Goal: Check status: Check status

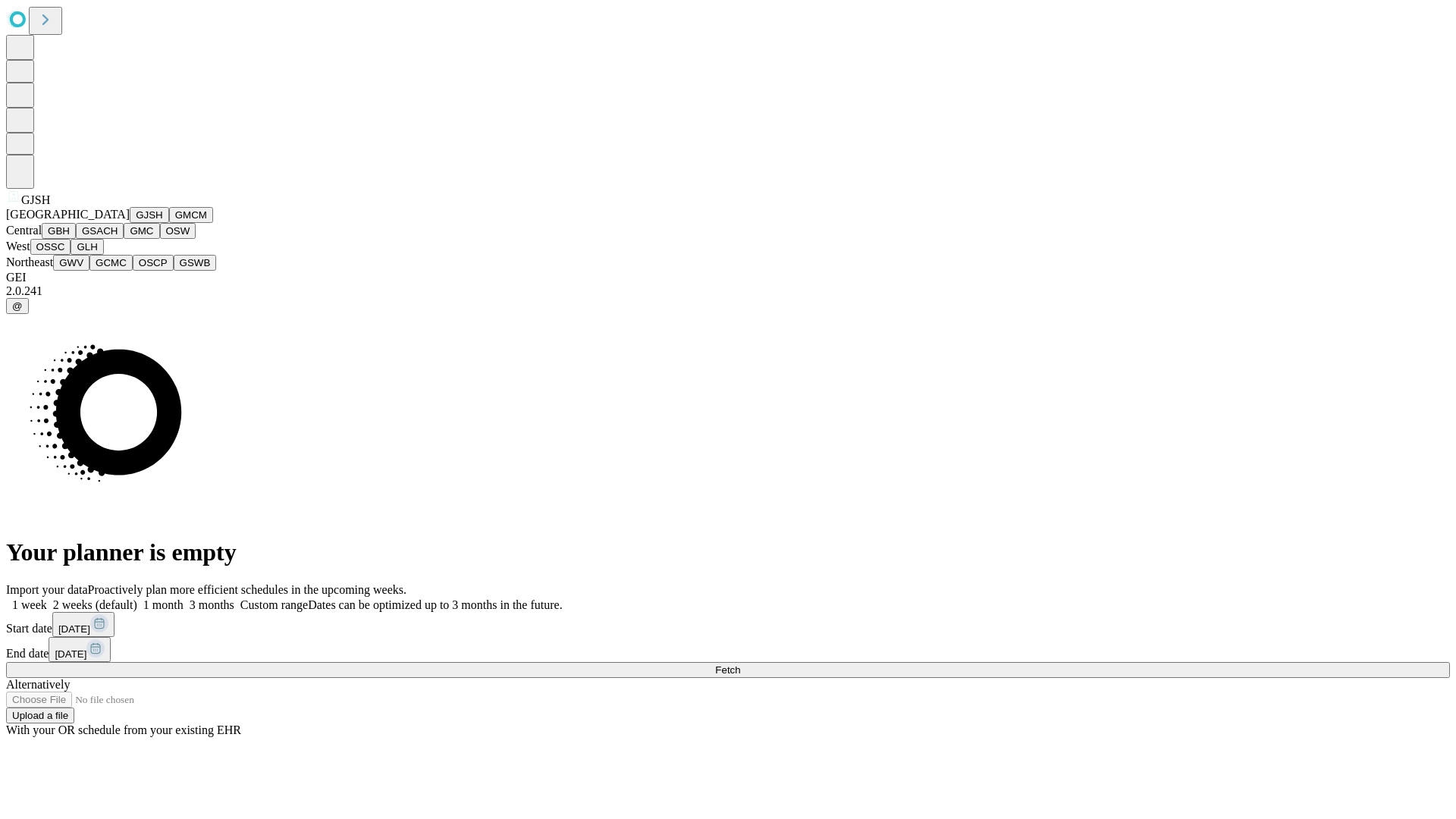
click at [130, 223] on button "GJSH" at bounding box center [149, 214] width 39 height 16
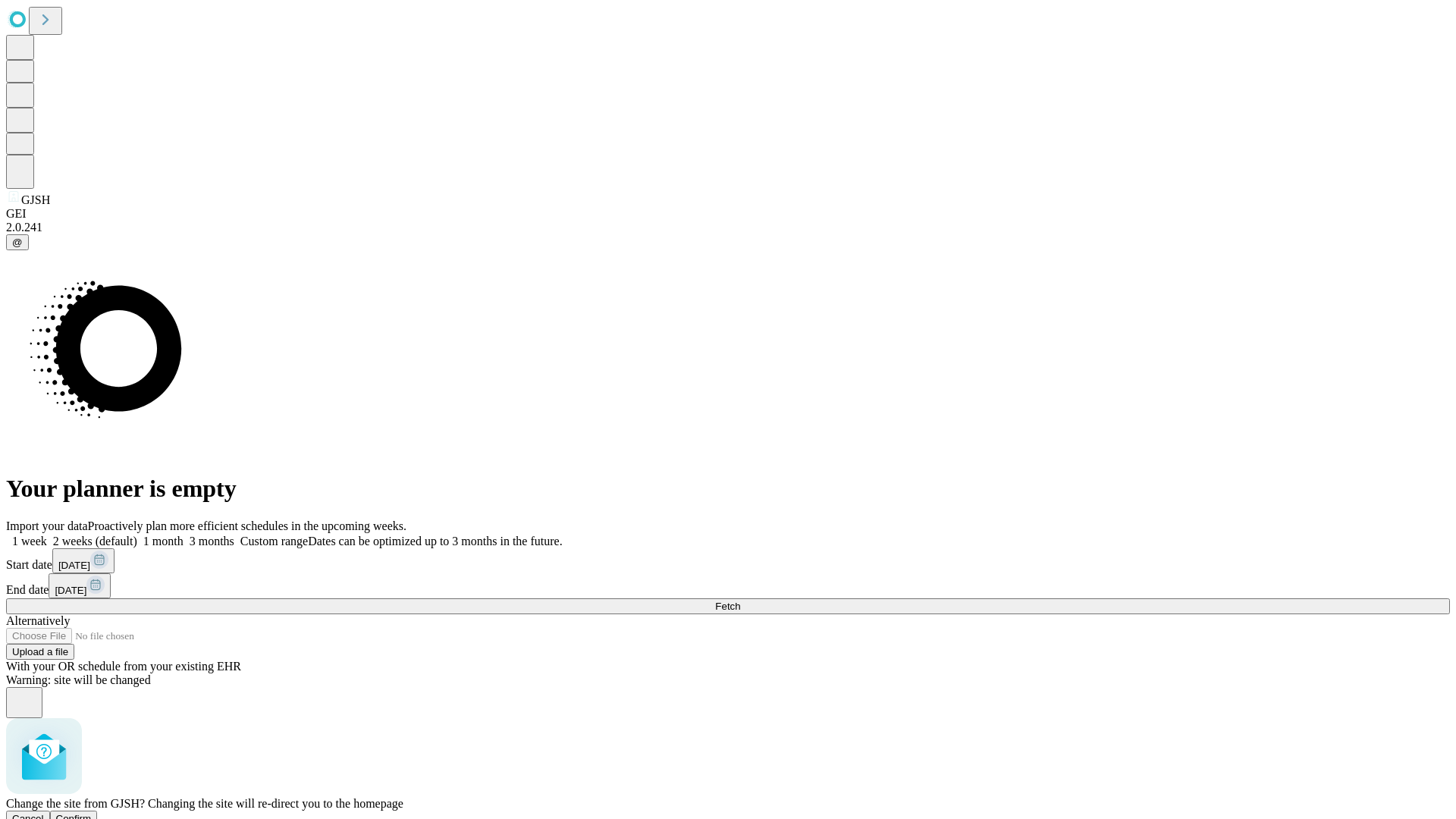
click at [92, 813] on span "Confirm" at bounding box center [73, 818] width 36 height 11
click at [137, 534] on label "2 weeks (default)" at bounding box center [92, 541] width 90 height 13
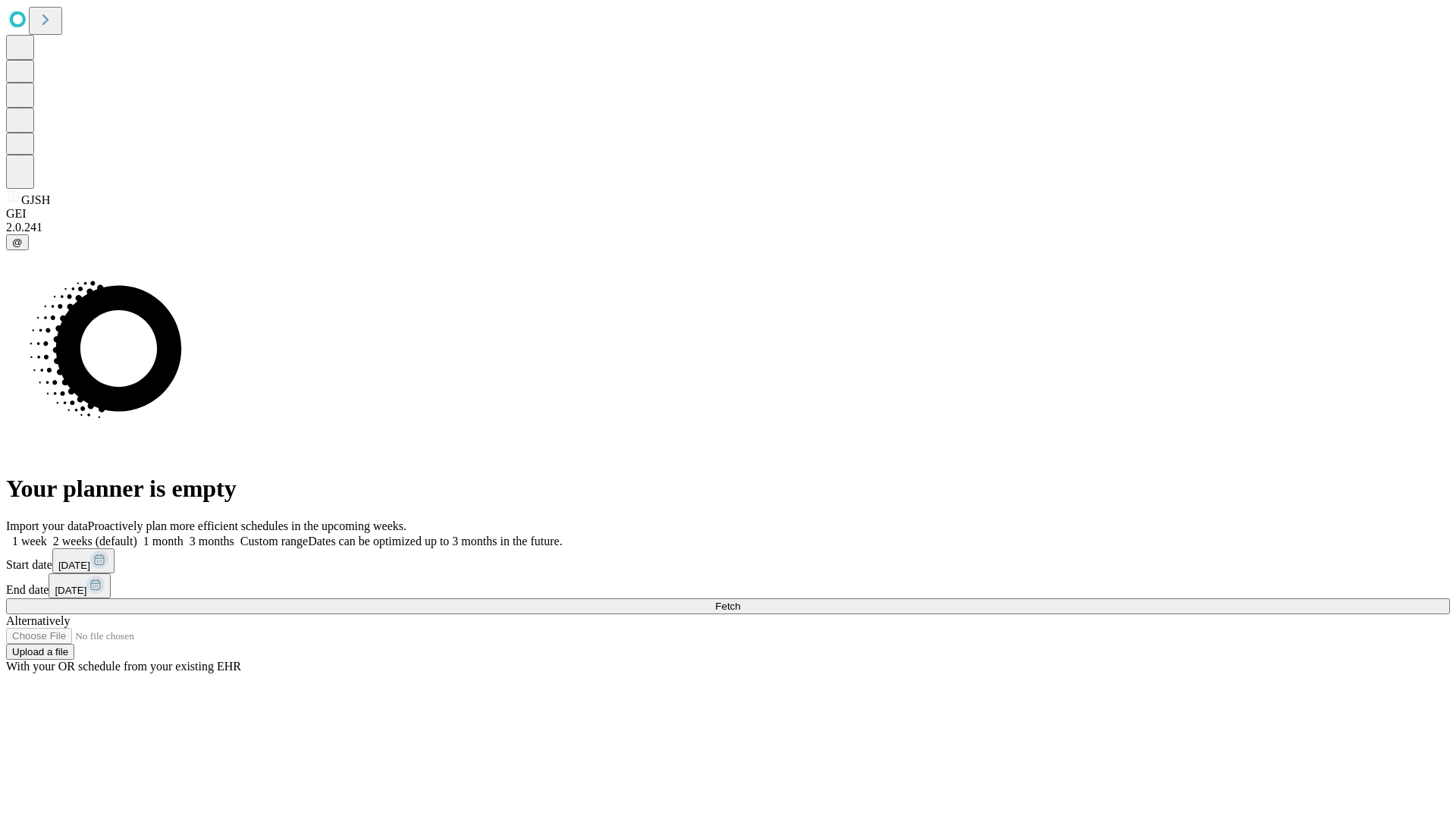
click at [740, 600] on span "Fetch" at bounding box center [727, 606] width 25 height 11
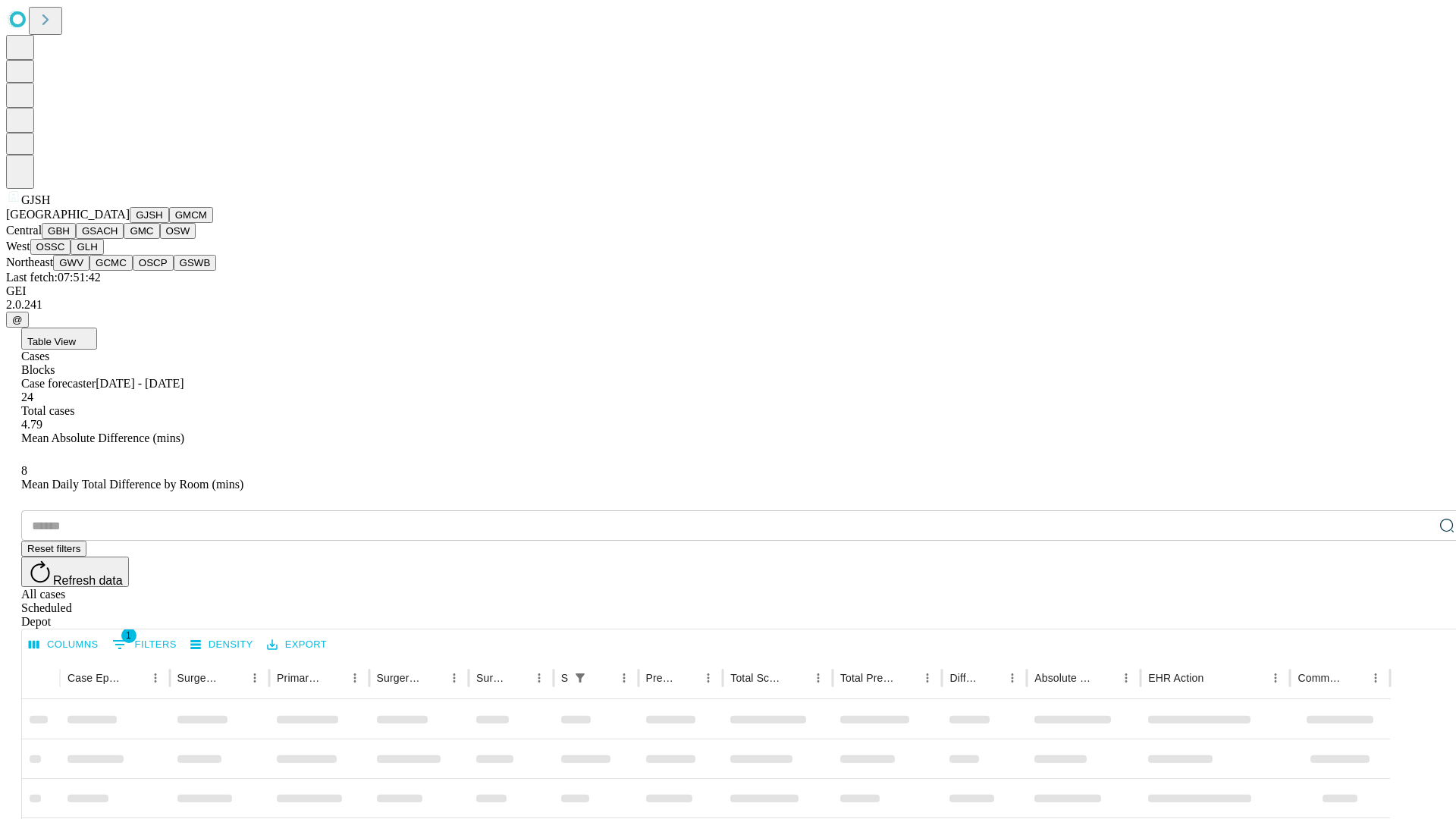
click at [169, 223] on button "GMCM" at bounding box center [191, 214] width 44 height 16
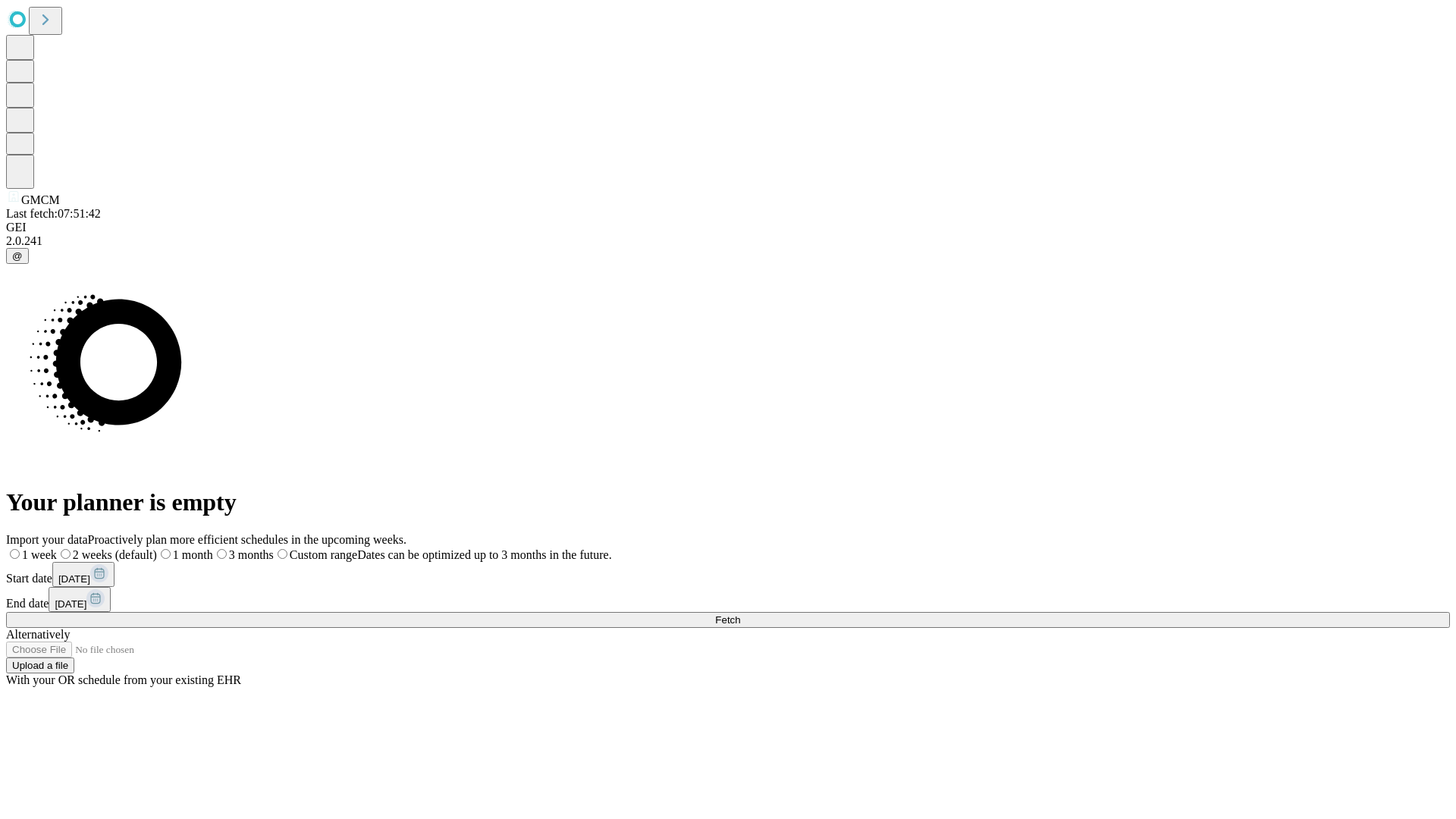
click at [157, 548] on label "2 weeks (default)" at bounding box center [107, 555] width 100 height 13
click at [740, 614] on span "Fetch" at bounding box center [727, 619] width 25 height 11
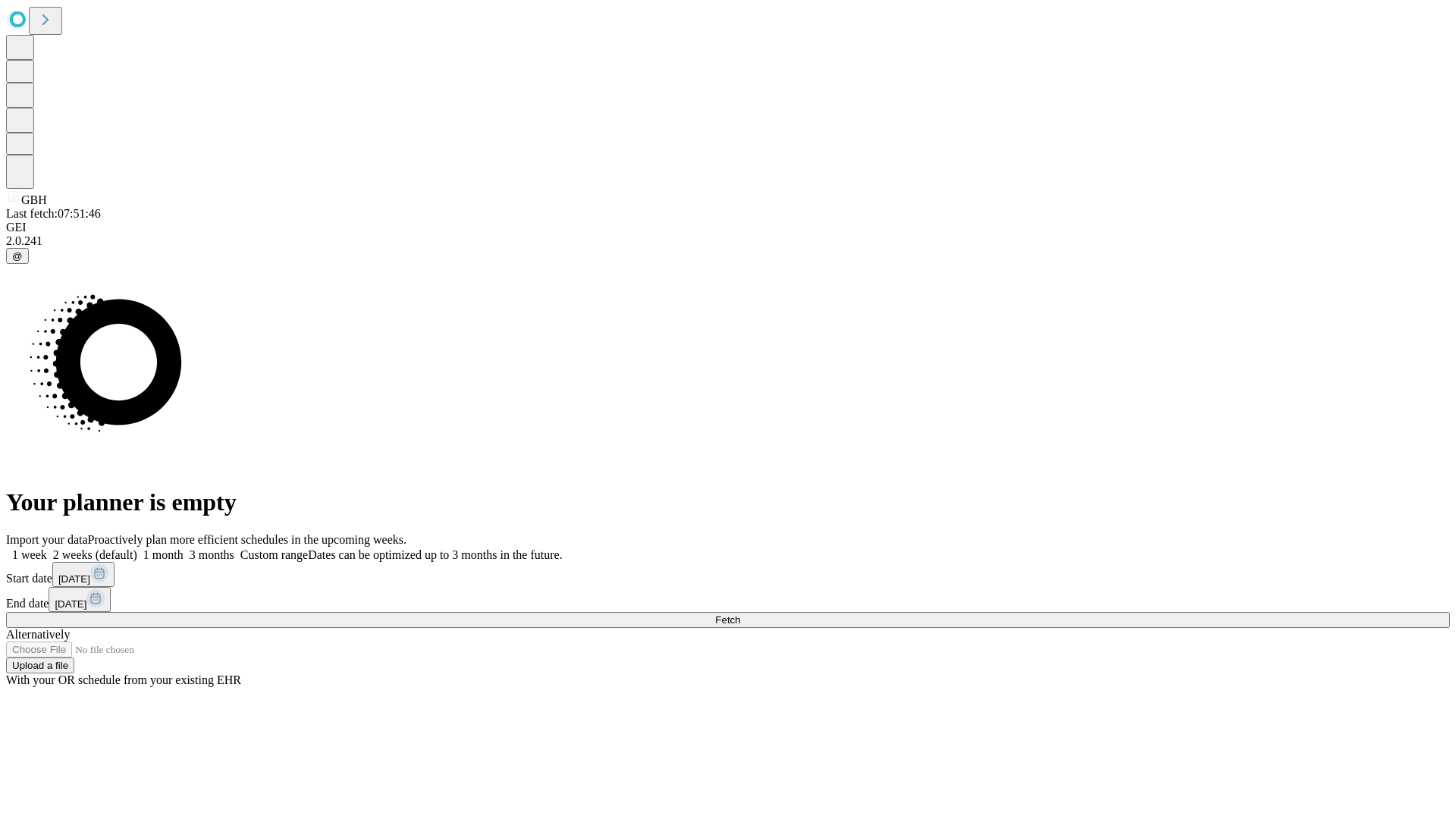
click at [137, 548] on label "2 weeks (default)" at bounding box center [92, 555] width 90 height 13
click at [740, 614] on span "Fetch" at bounding box center [727, 619] width 25 height 11
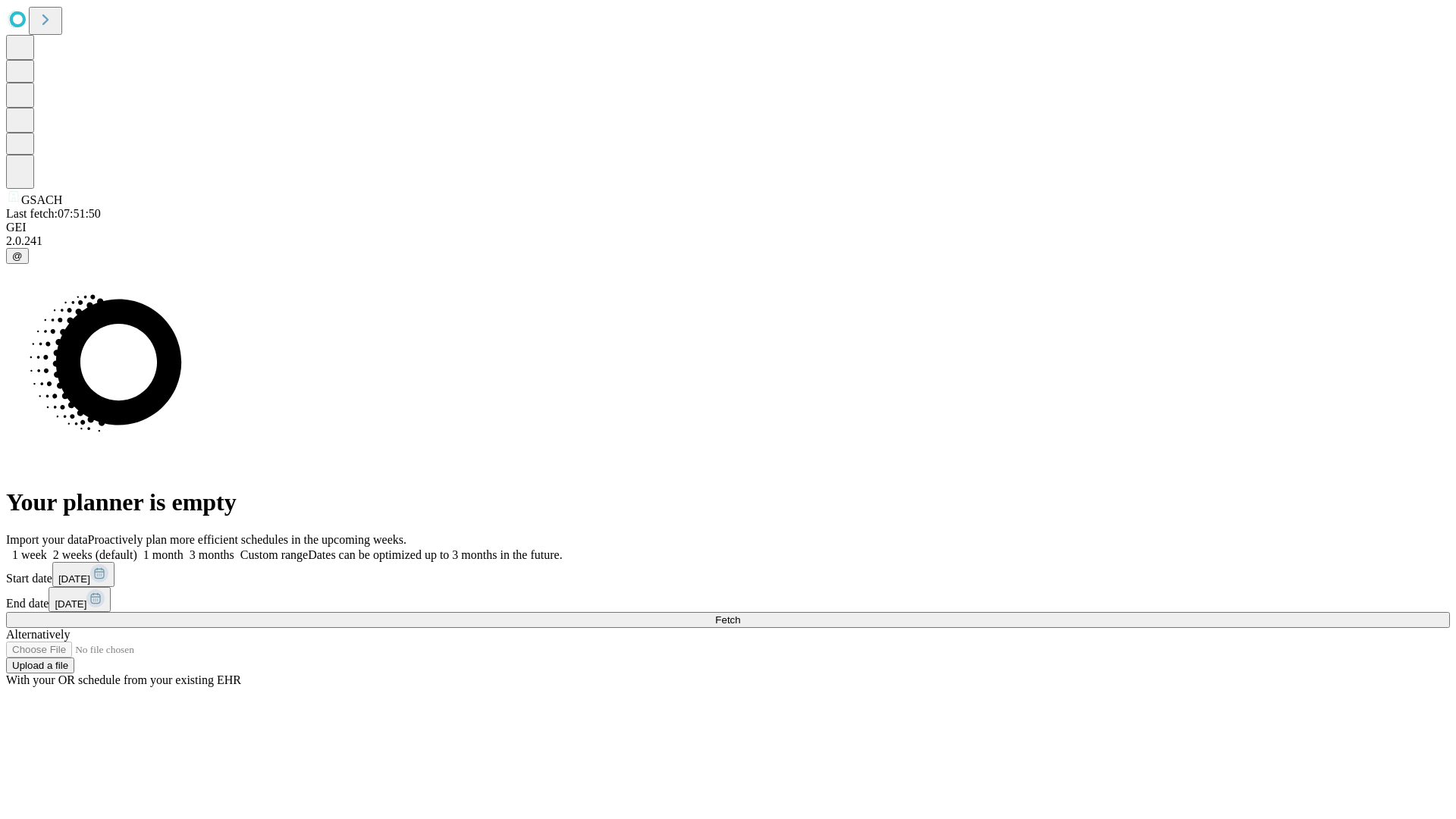
click at [137, 548] on label "2 weeks (default)" at bounding box center [92, 555] width 90 height 13
click at [740, 614] on span "Fetch" at bounding box center [727, 619] width 25 height 11
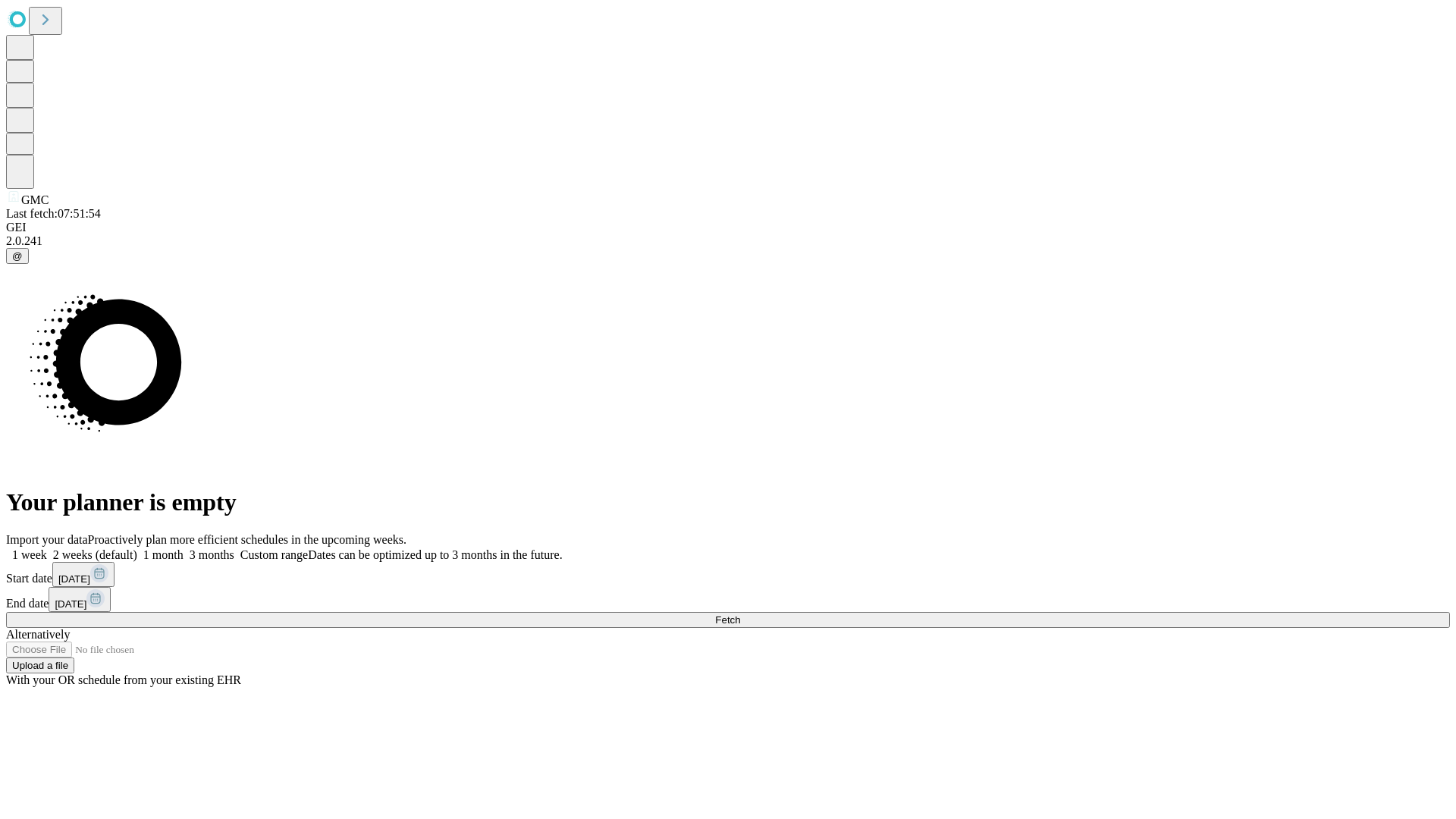
click at [137, 548] on label "2 weeks (default)" at bounding box center [92, 555] width 90 height 13
click at [740, 614] on span "Fetch" at bounding box center [727, 619] width 25 height 11
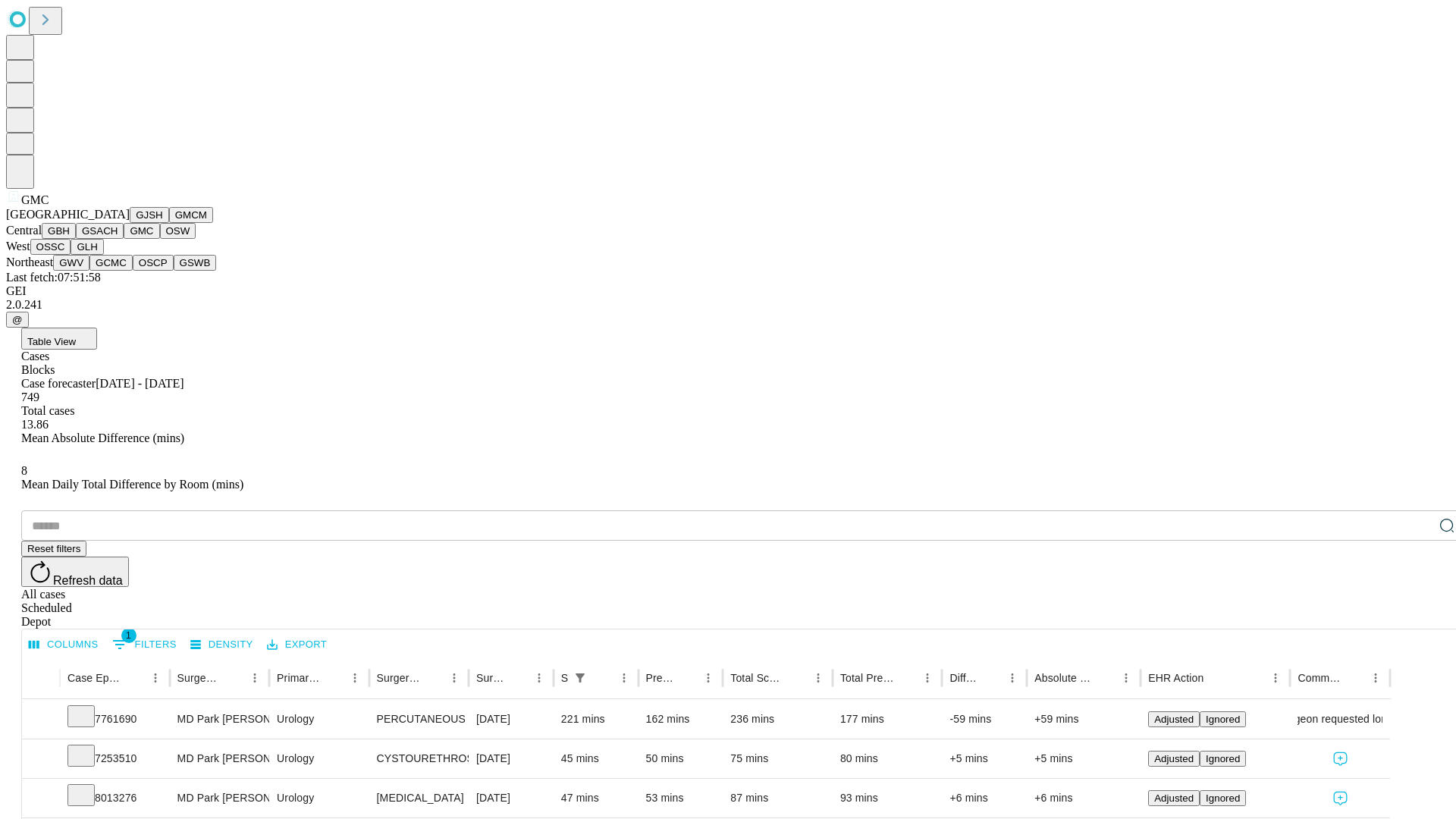
click at [160, 239] on button "OSW" at bounding box center [178, 230] width 36 height 16
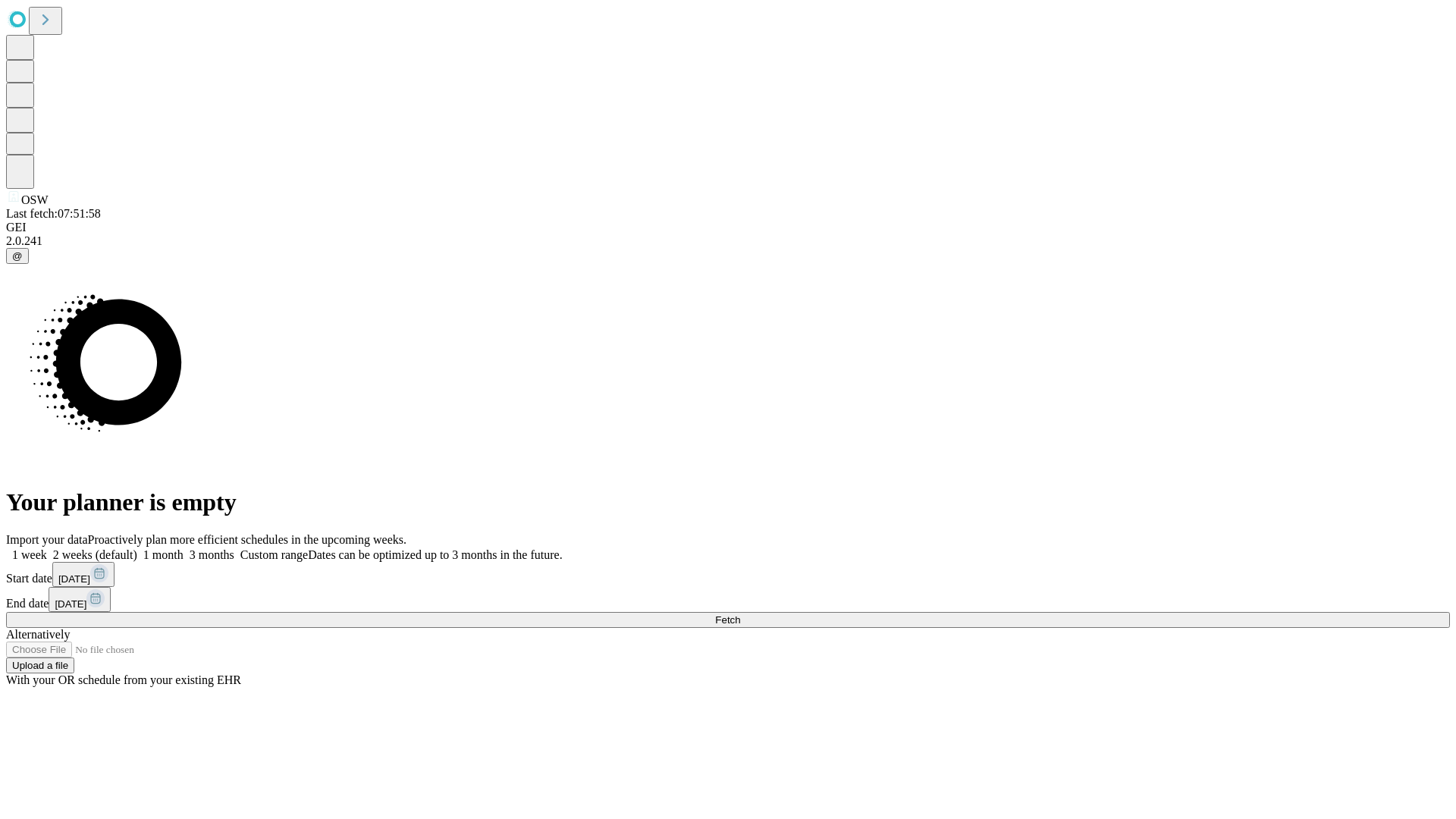
click at [137, 548] on label "2 weeks (default)" at bounding box center [92, 555] width 90 height 13
click at [740, 614] on span "Fetch" at bounding box center [727, 619] width 25 height 11
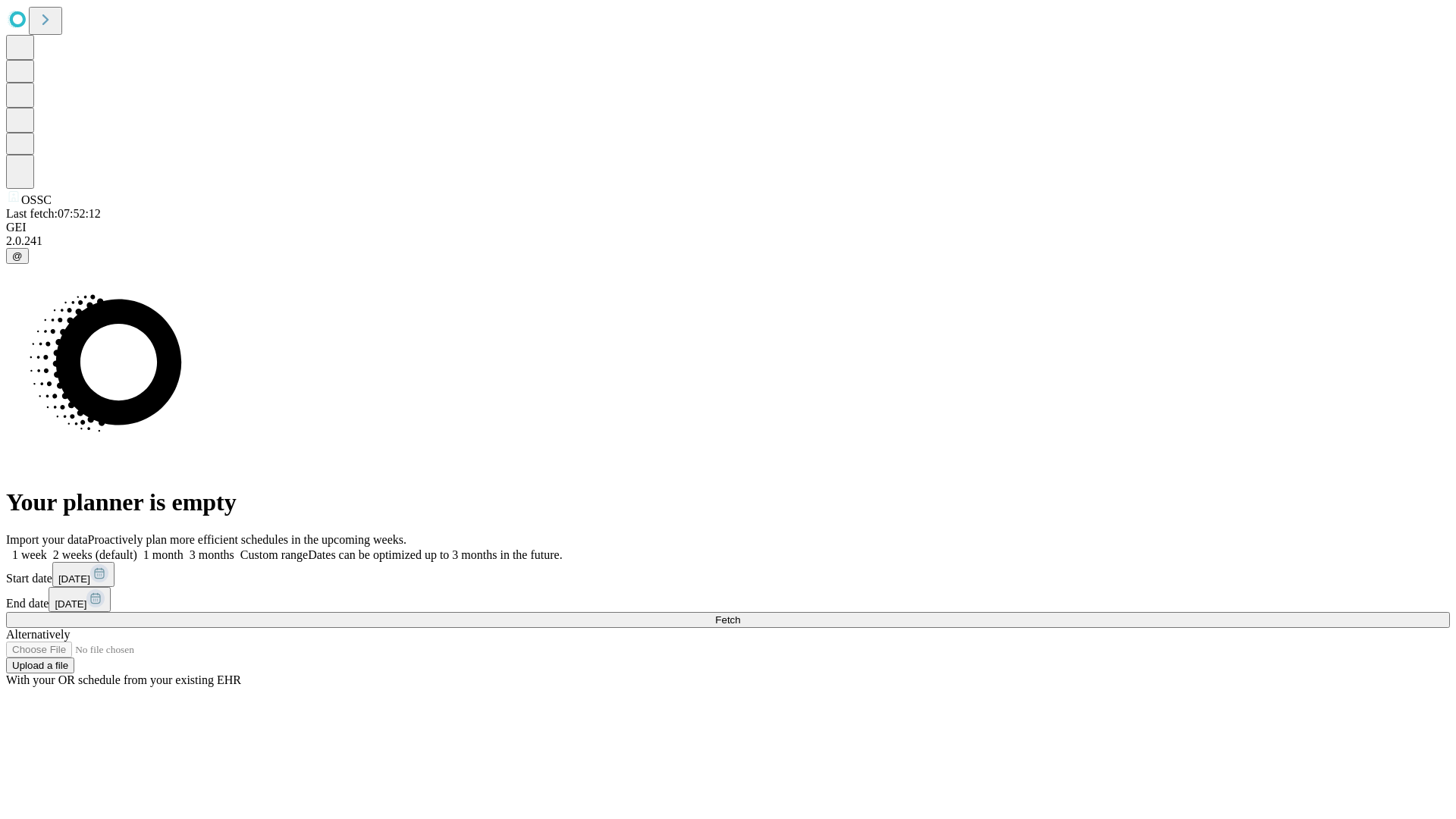
click at [137, 548] on label "2 weeks (default)" at bounding box center [92, 555] width 90 height 13
click at [740, 614] on span "Fetch" at bounding box center [727, 619] width 25 height 11
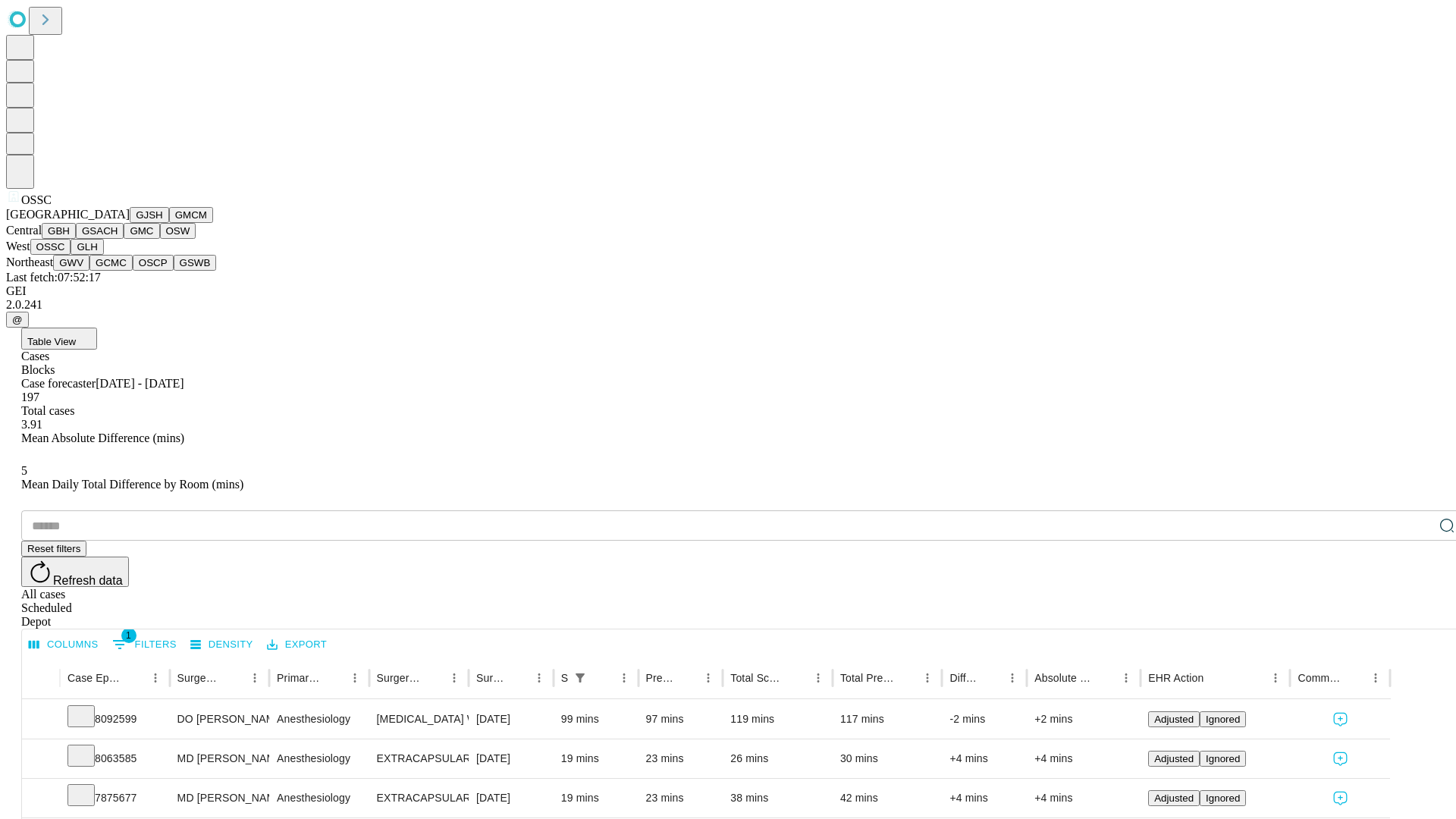
click at [103, 254] on button "GLH" at bounding box center [87, 246] width 33 height 16
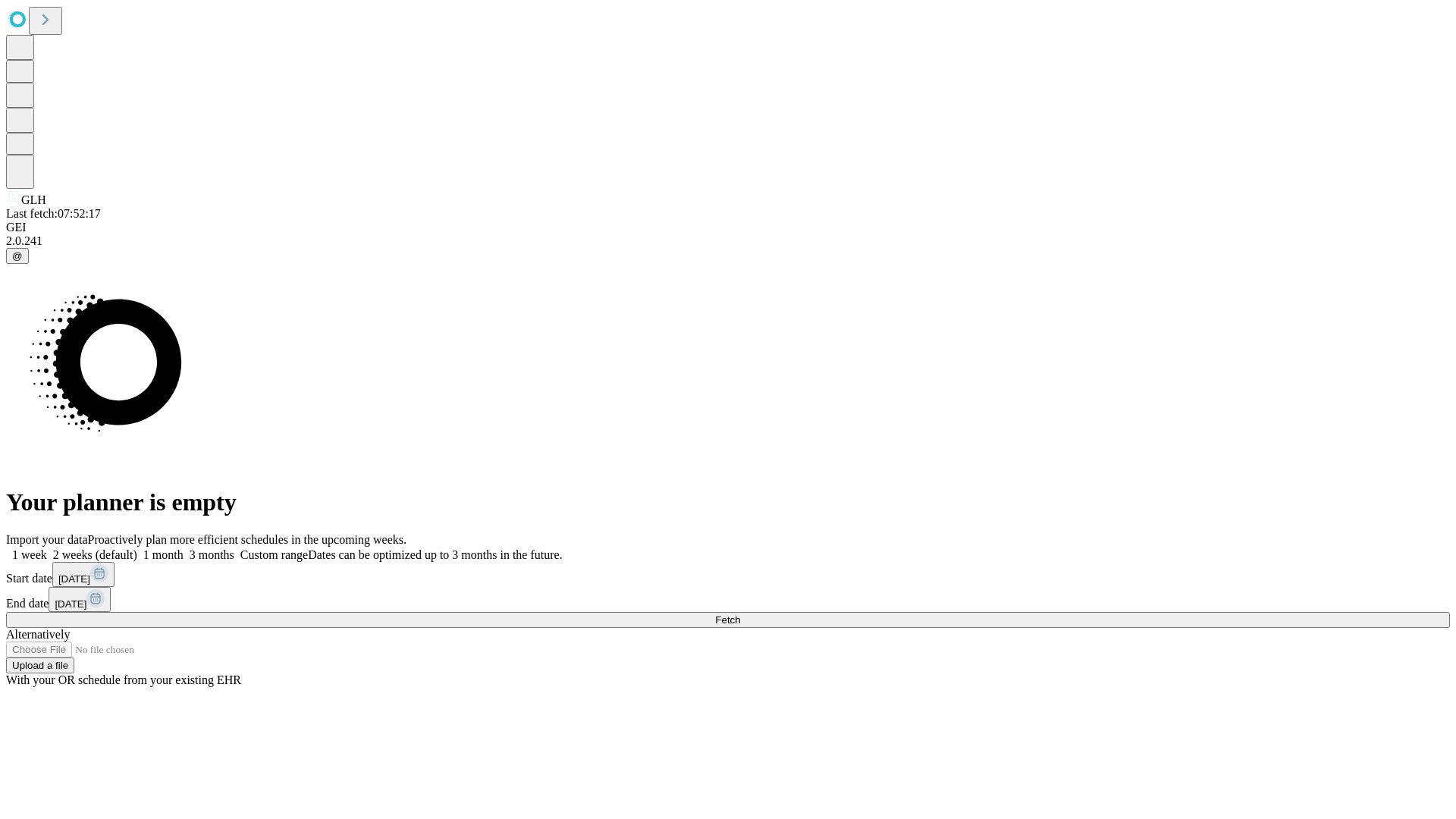
click at [137, 548] on label "2 weeks (default)" at bounding box center [92, 555] width 90 height 13
click at [740, 614] on span "Fetch" at bounding box center [727, 619] width 25 height 11
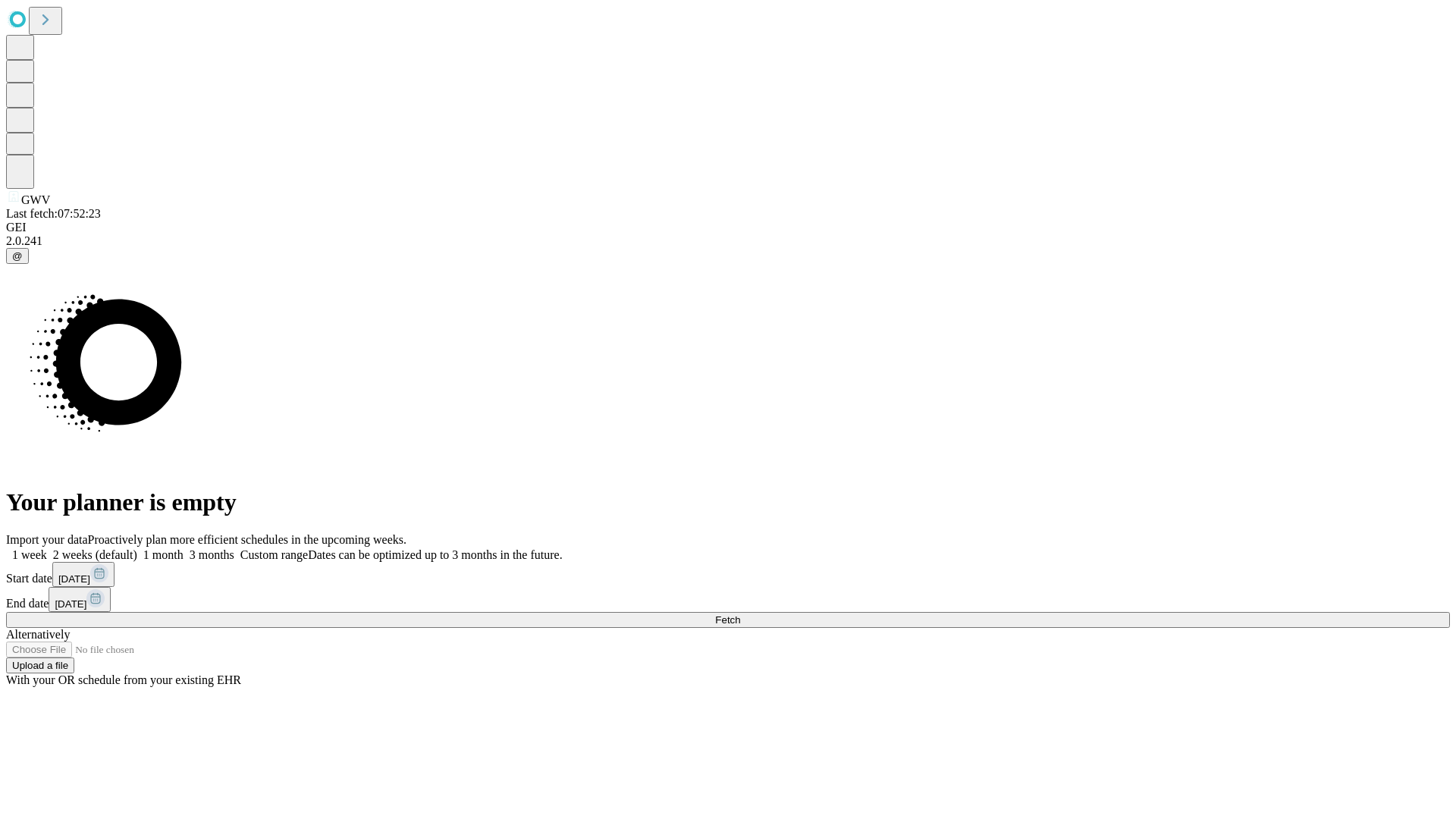
click at [137, 548] on label "2 weeks (default)" at bounding box center [92, 555] width 90 height 13
click at [740, 614] on span "Fetch" at bounding box center [727, 619] width 25 height 11
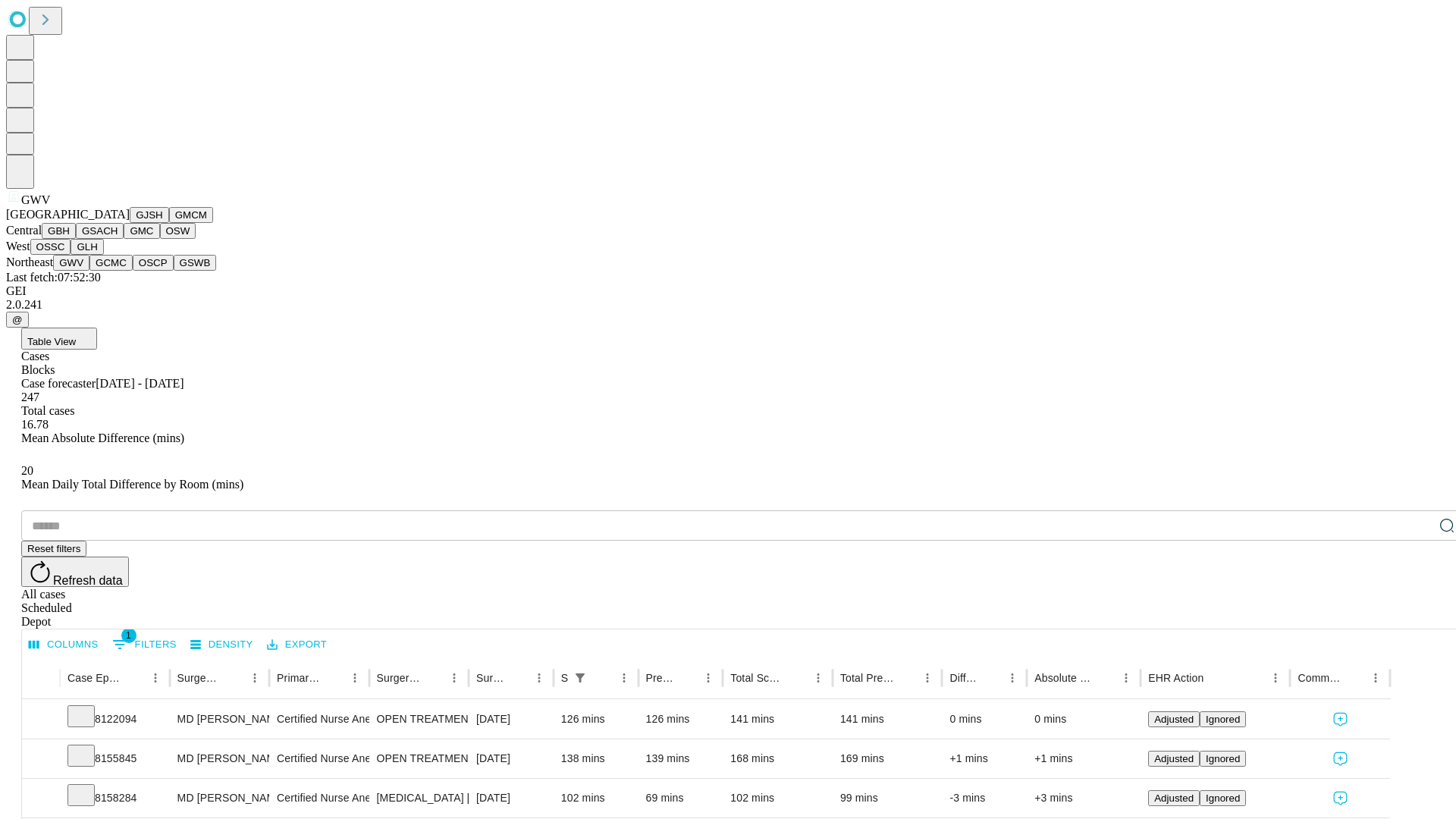
click at [118, 271] on button "GCMC" at bounding box center [110, 262] width 43 height 16
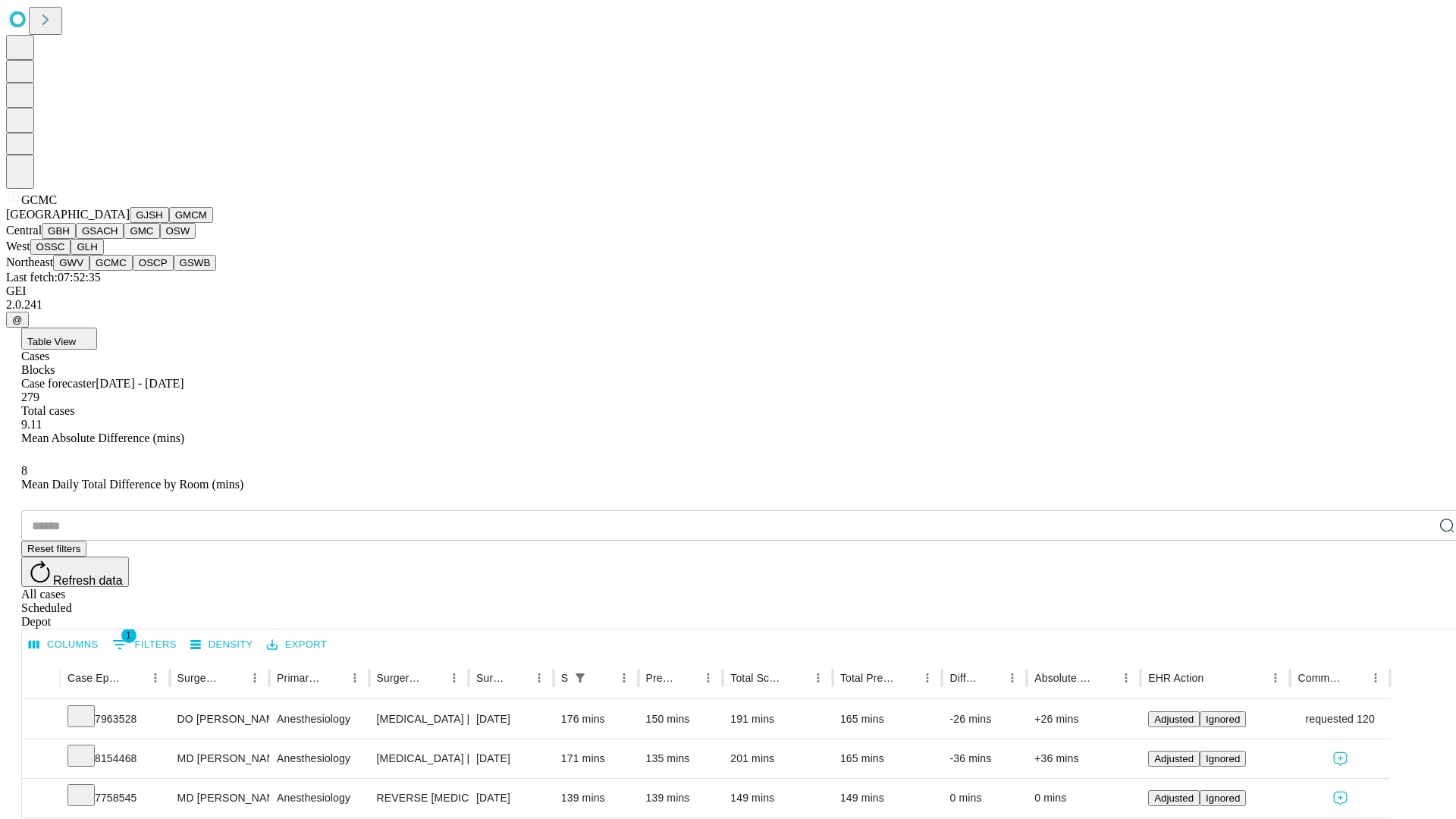
click at [132, 271] on button "OSCP" at bounding box center [152, 262] width 41 height 16
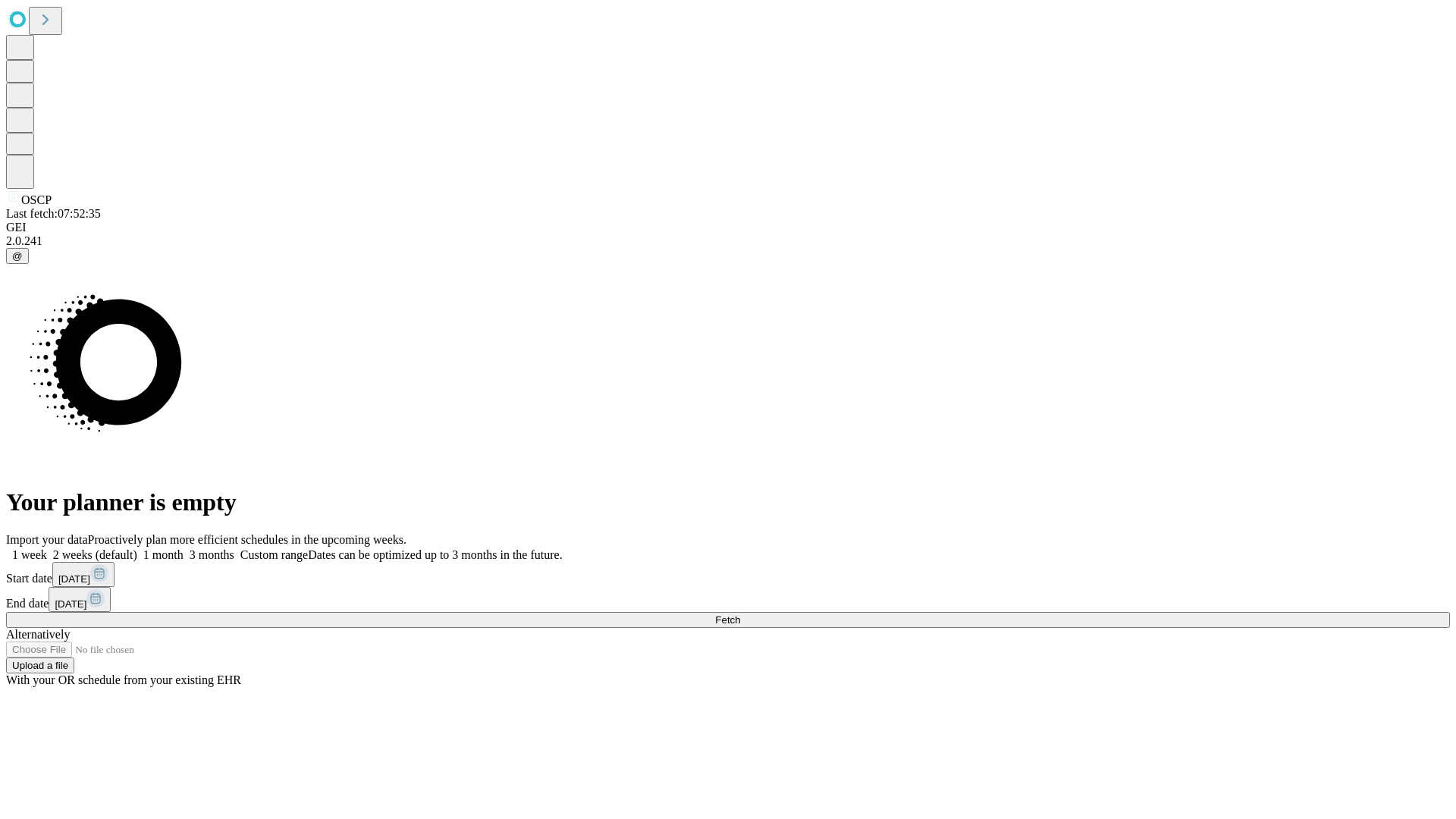
click at [137, 548] on label "2 weeks (default)" at bounding box center [92, 555] width 90 height 13
click at [740, 614] on span "Fetch" at bounding box center [727, 619] width 25 height 11
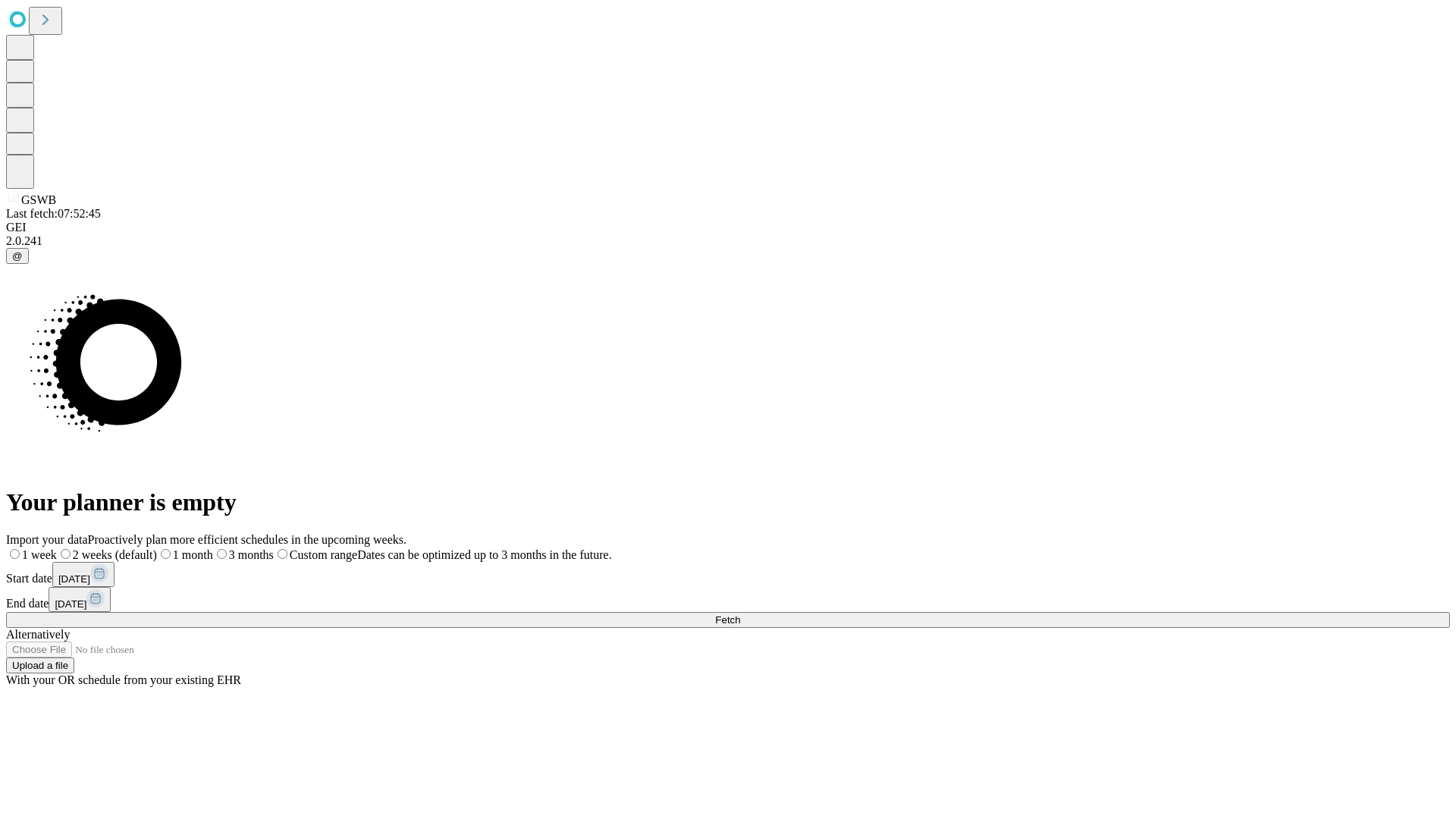
click at [157, 548] on label "2 weeks (default)" at bounding box center [107, 555] width 100 height 13
click at [740, 614] on span "Fetch" at bounding box center [727, 619] width 25 height 11
